Goal: Use online tool/utility: Utilize a website feature to perform a specific function

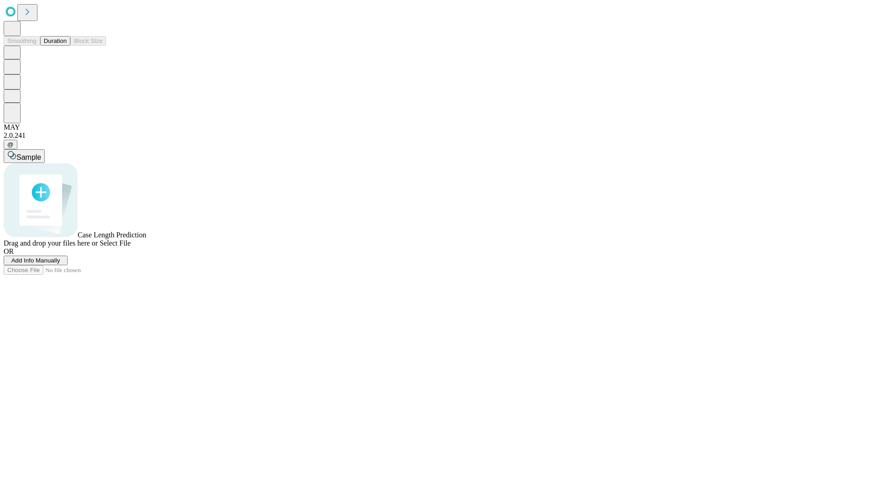
click at [67, 46] on button "Duration" at bounding box center [55, 41] width 30 height 10
click at [131, 247] on span "Select File" at bounding box center [115, 243] width 31 height 8
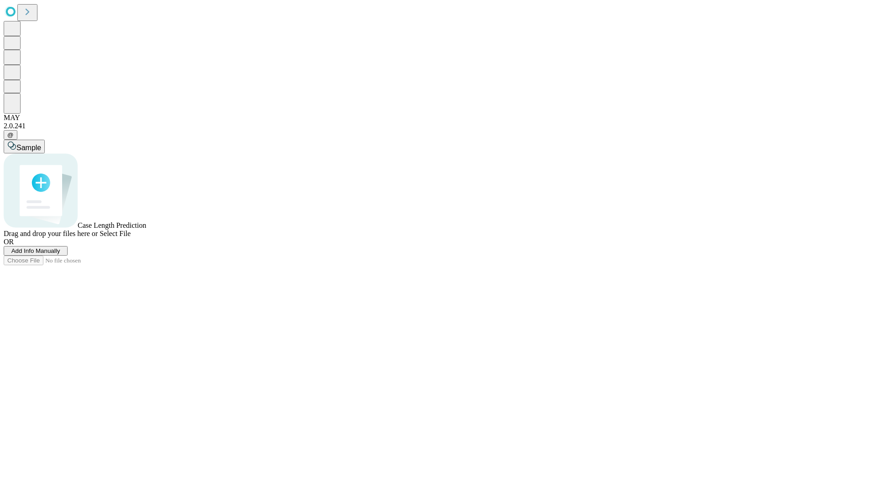
click at [131, 237] on span "Select File" at bounding box center [115, 234] width 31 height 8
